Goal: Transaction & Acquisition: Purchase product/service

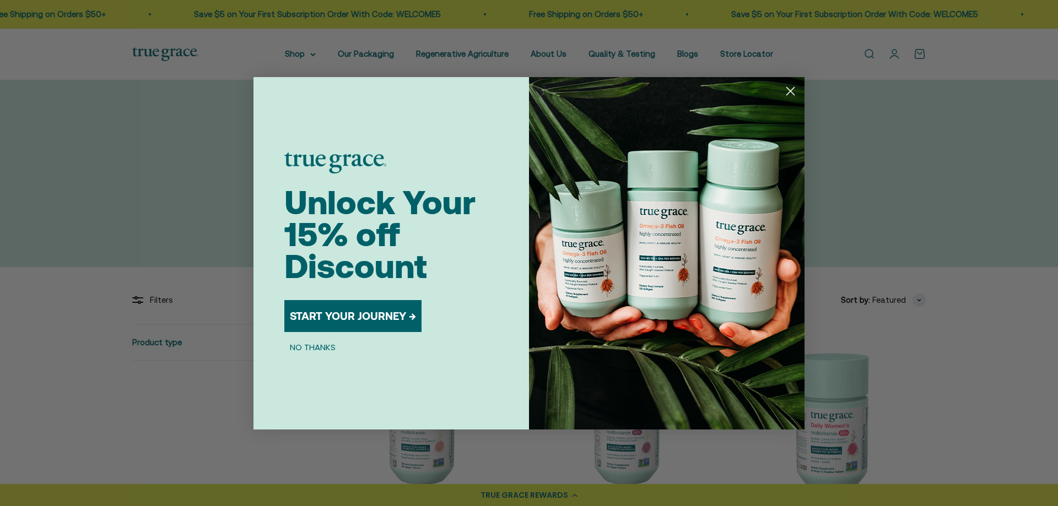
click at [797, 92] on circle "Close dialog" at bounding box center [790, 91] width 18 height 18
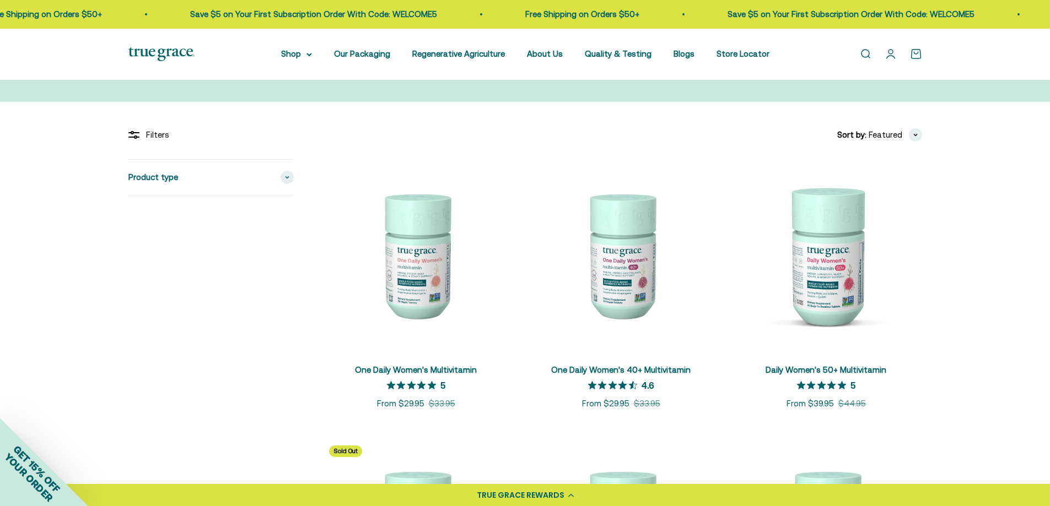
scroll to position [441, 0]
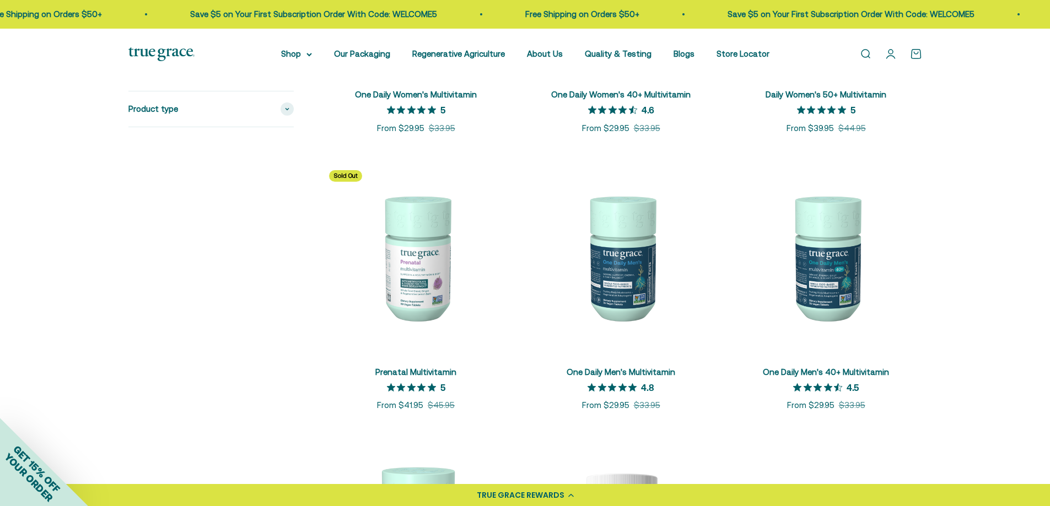
click at [421, 277] on img at bounding box center [416, 257] width 192 height 192
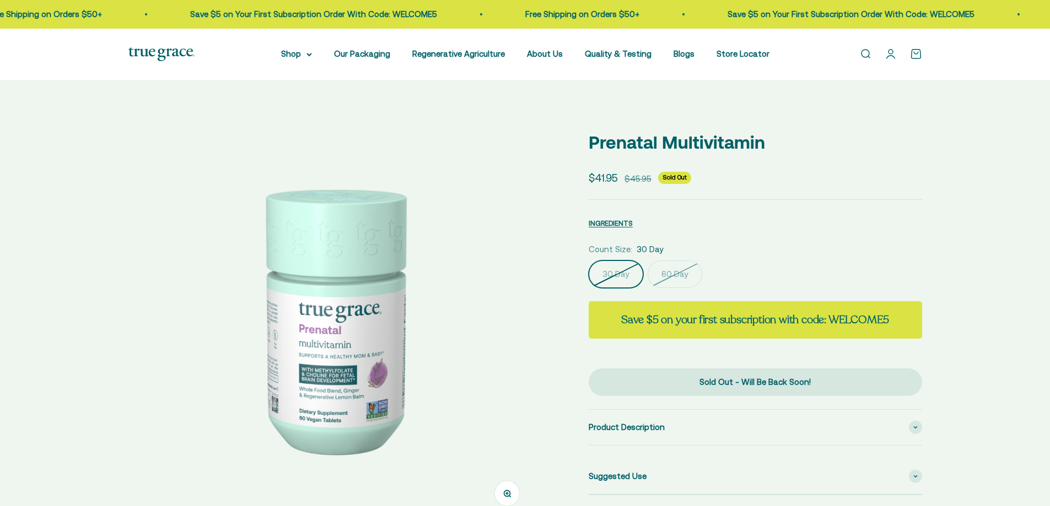
select select "3"
